Goal: Transaction & Acquisition: Purchase product/service

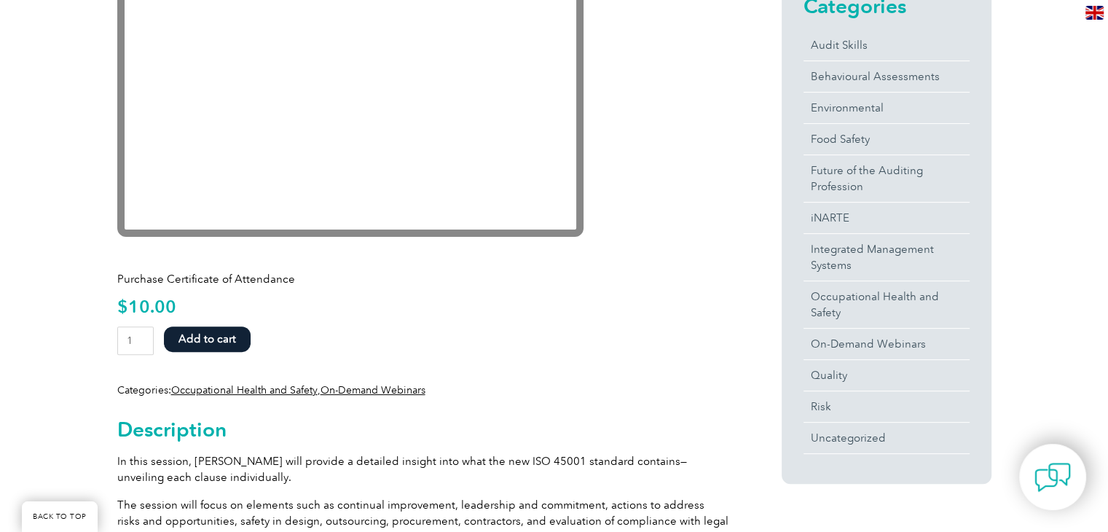
scroll to position [364, 0]
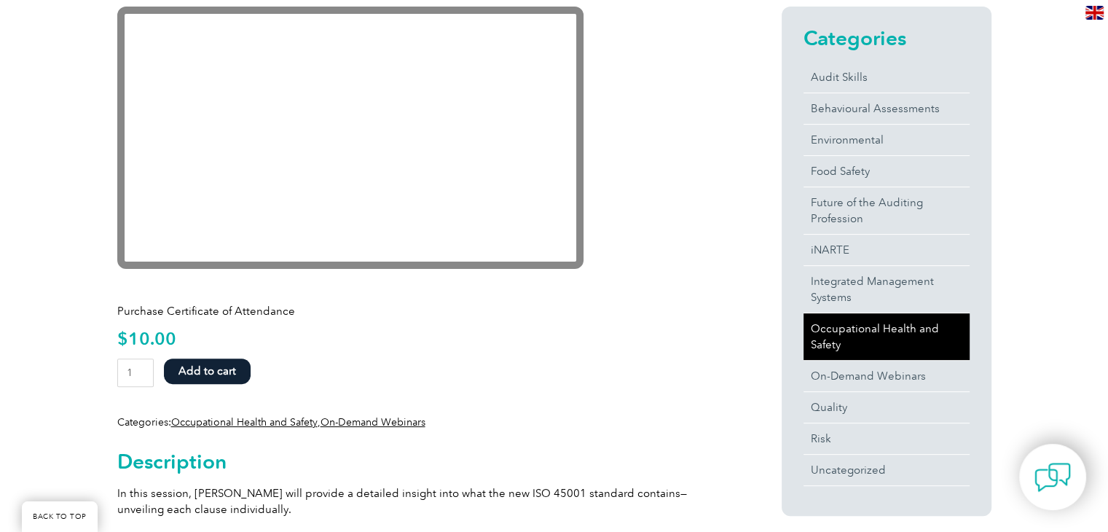
click at [834, 324] on link "Occupational Health and Safety" at bounding box center [887, 336] width 166 height 47
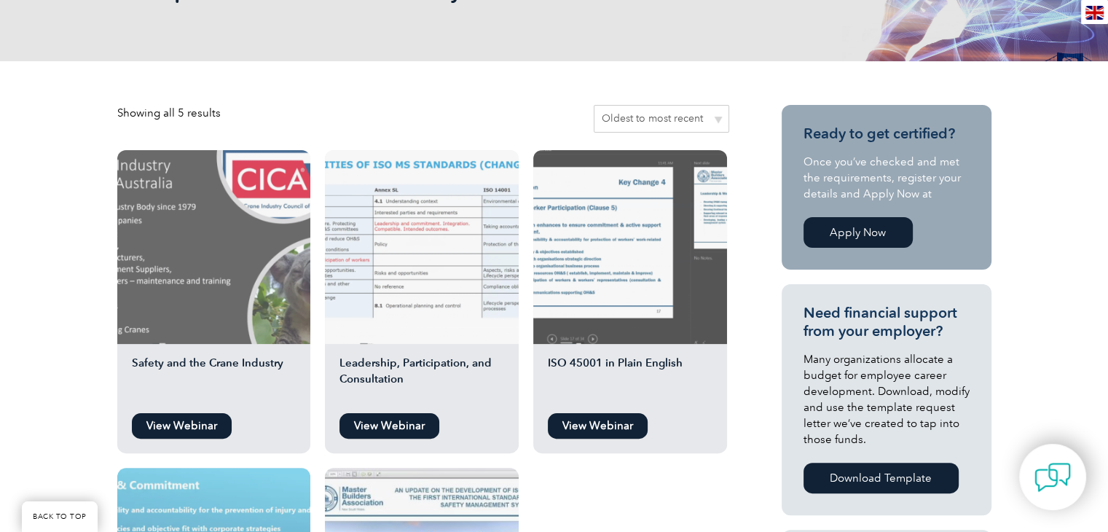
scroll to position [291, 0]
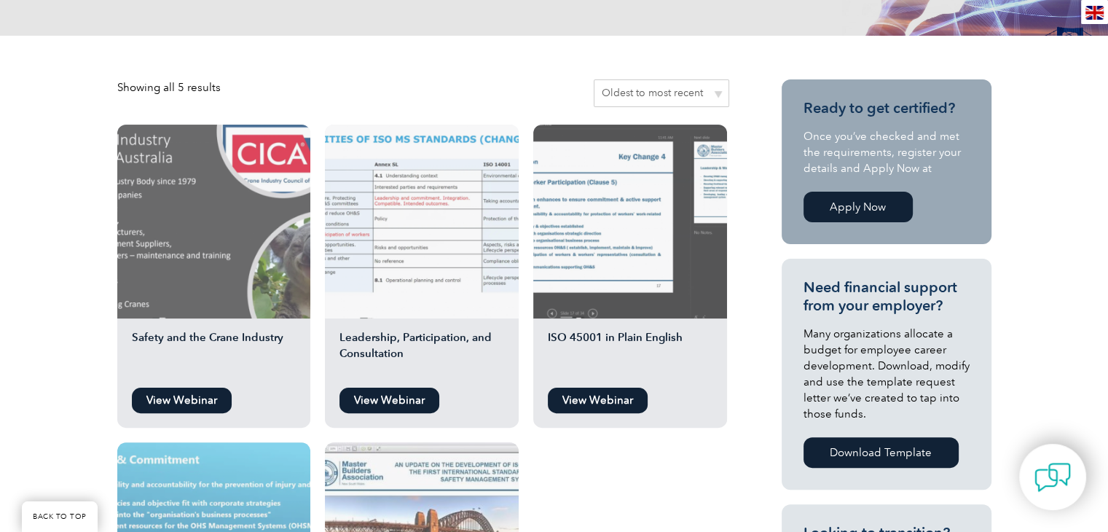
click at [392, 397] on link "View Webinar" at bounding box center [390, 401] width 100 height 26
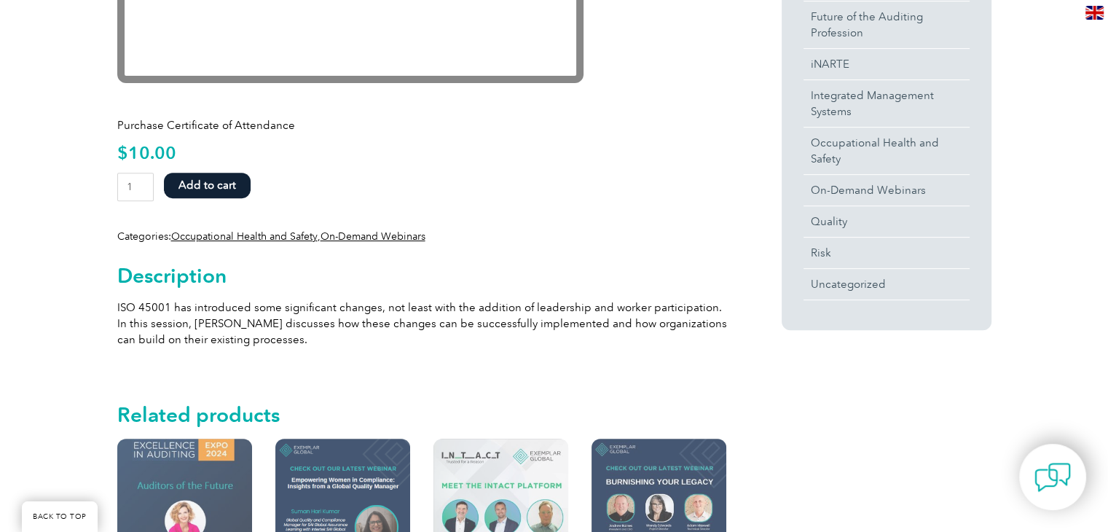
scroll to position [510, 0]
